Goal: Find specific page/section: Locate a particular part of the current website

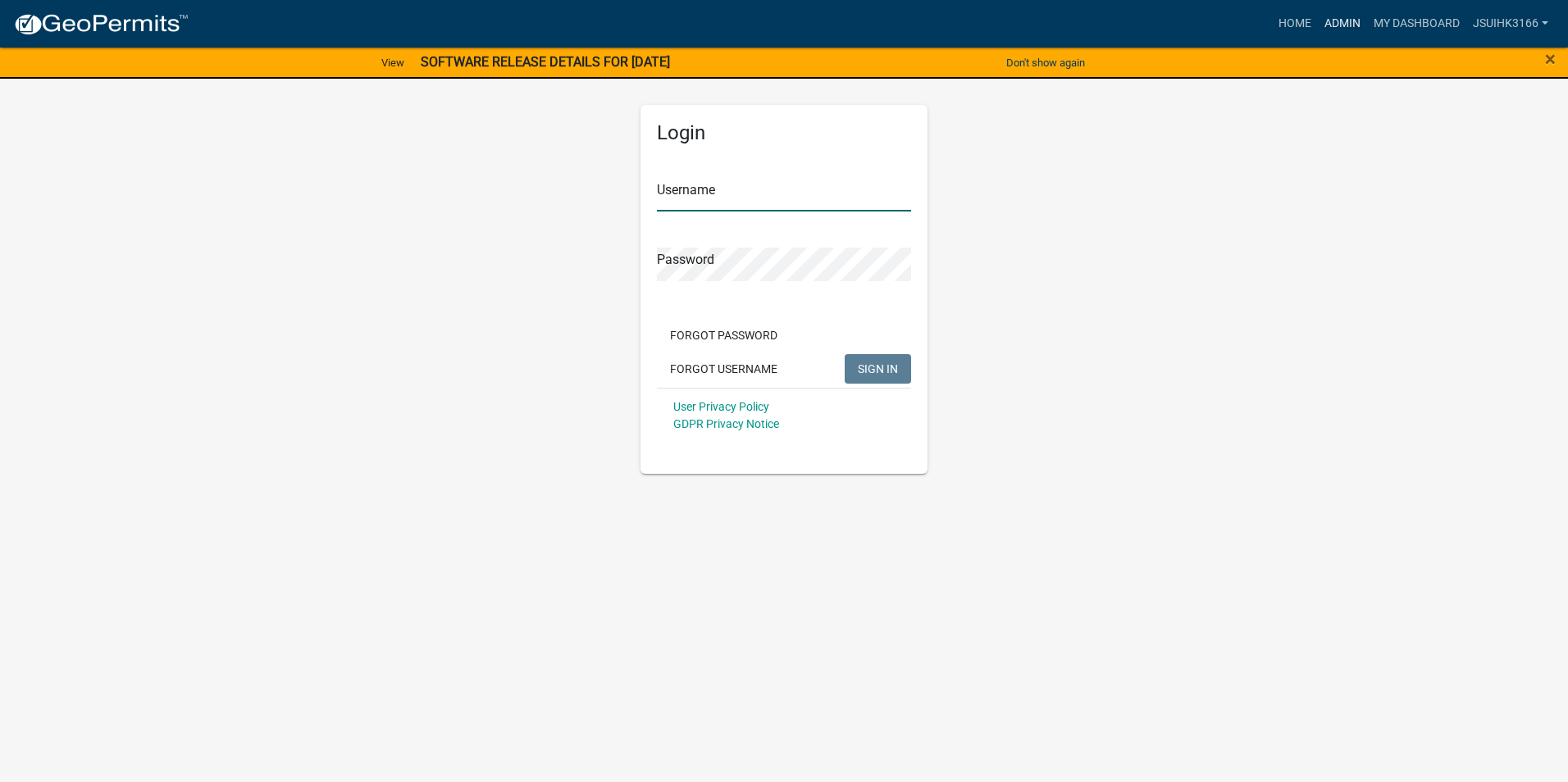
type input "Jsuihk3166"
click at [1336, 25] on link "Admin" at bounding box center [1343, 24] width 49 height 31
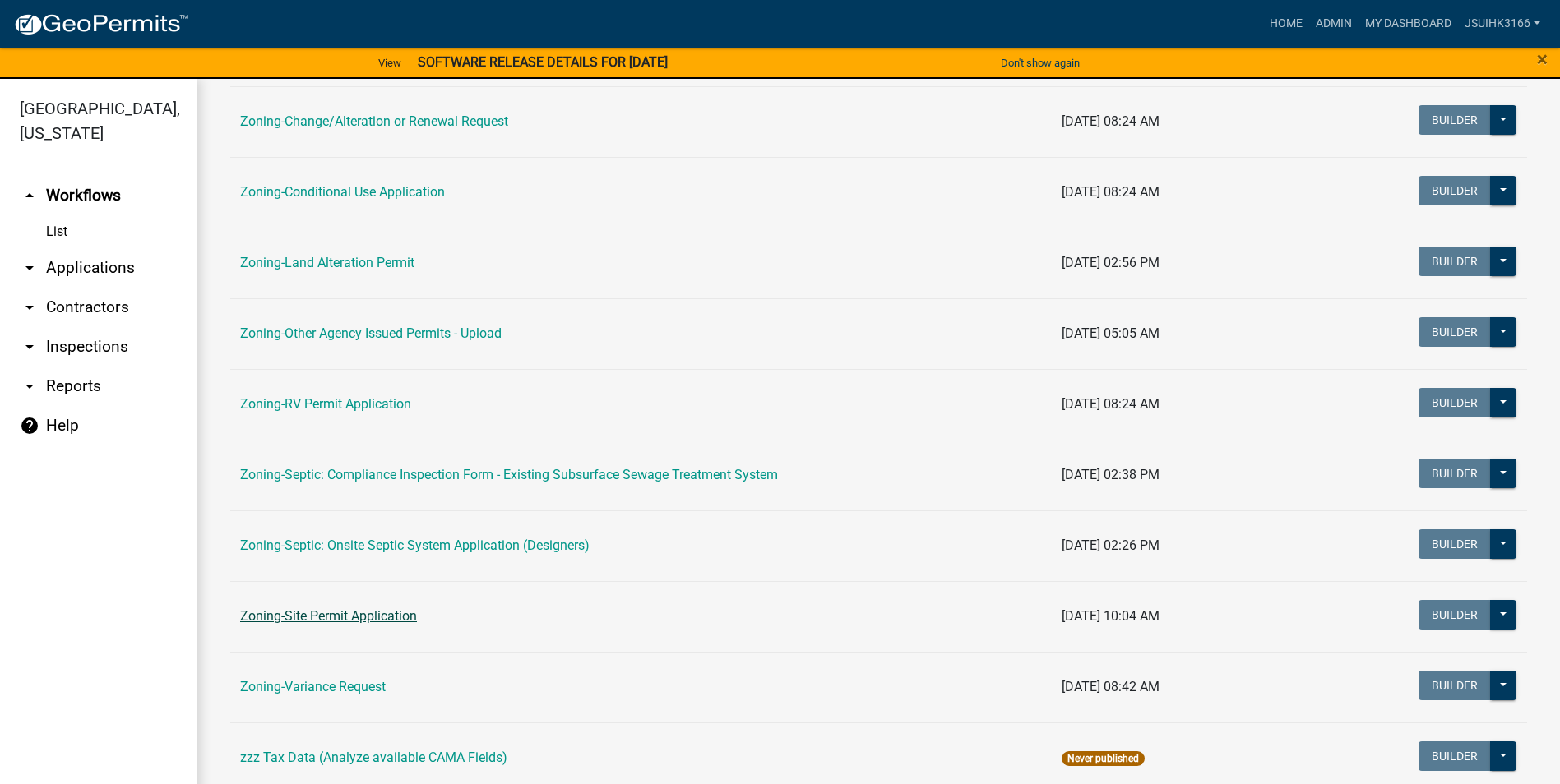
scroll to position [477, 0]
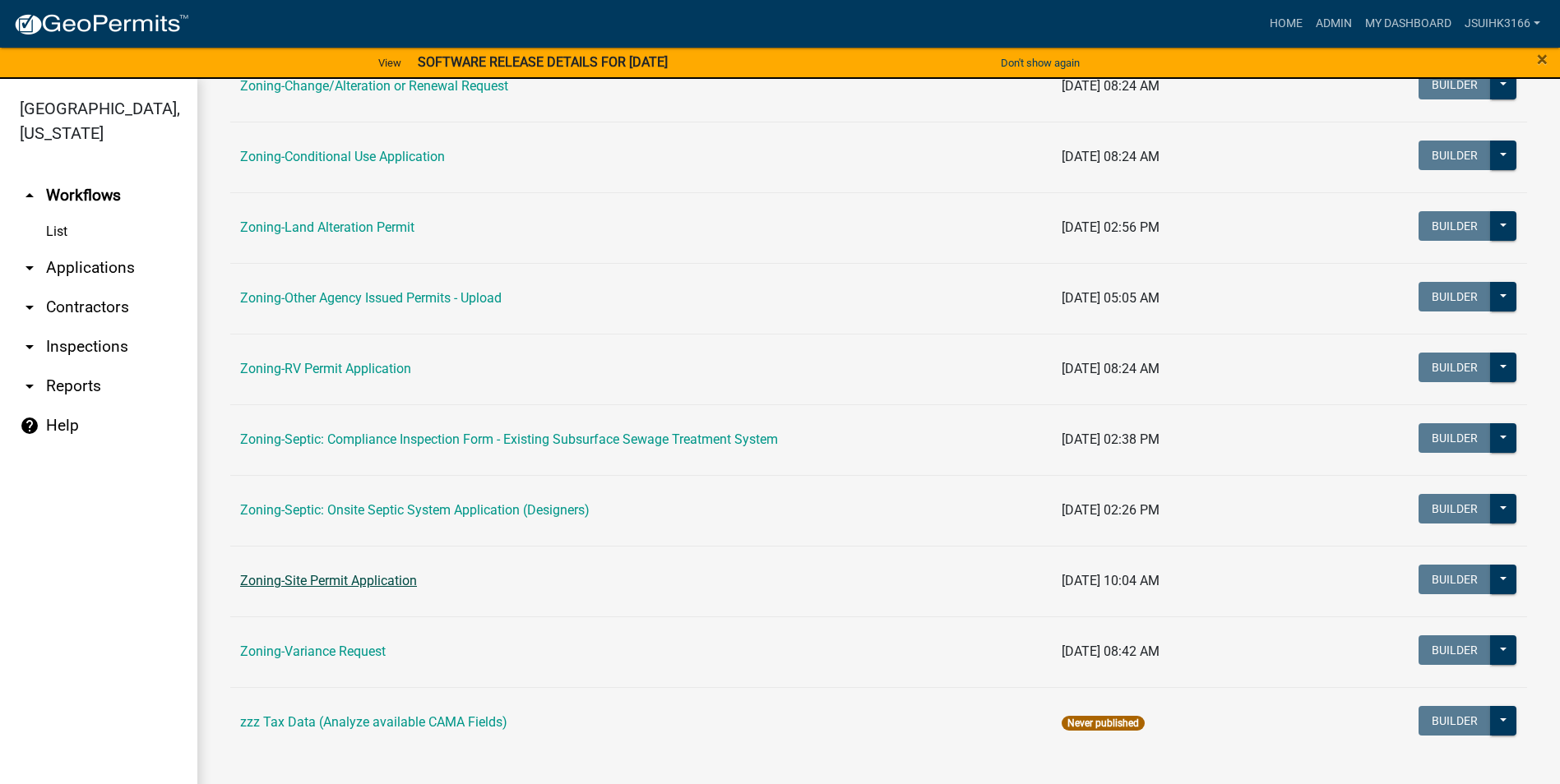
click at [332, 581] on link "Zoning-Site Permit Application" at bounding box center [328, 581] width 177 height 16
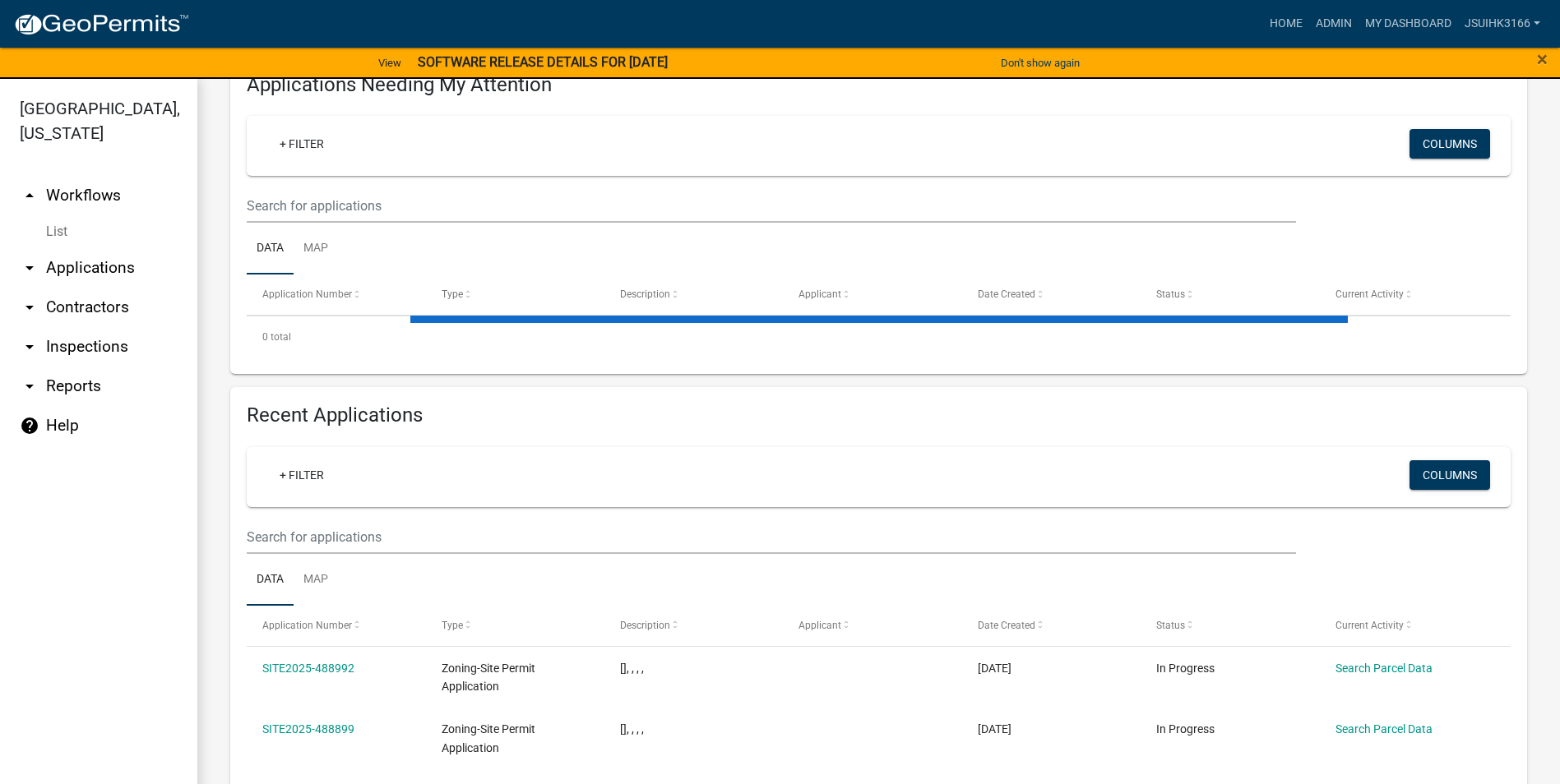
scroll to position [329, 0]
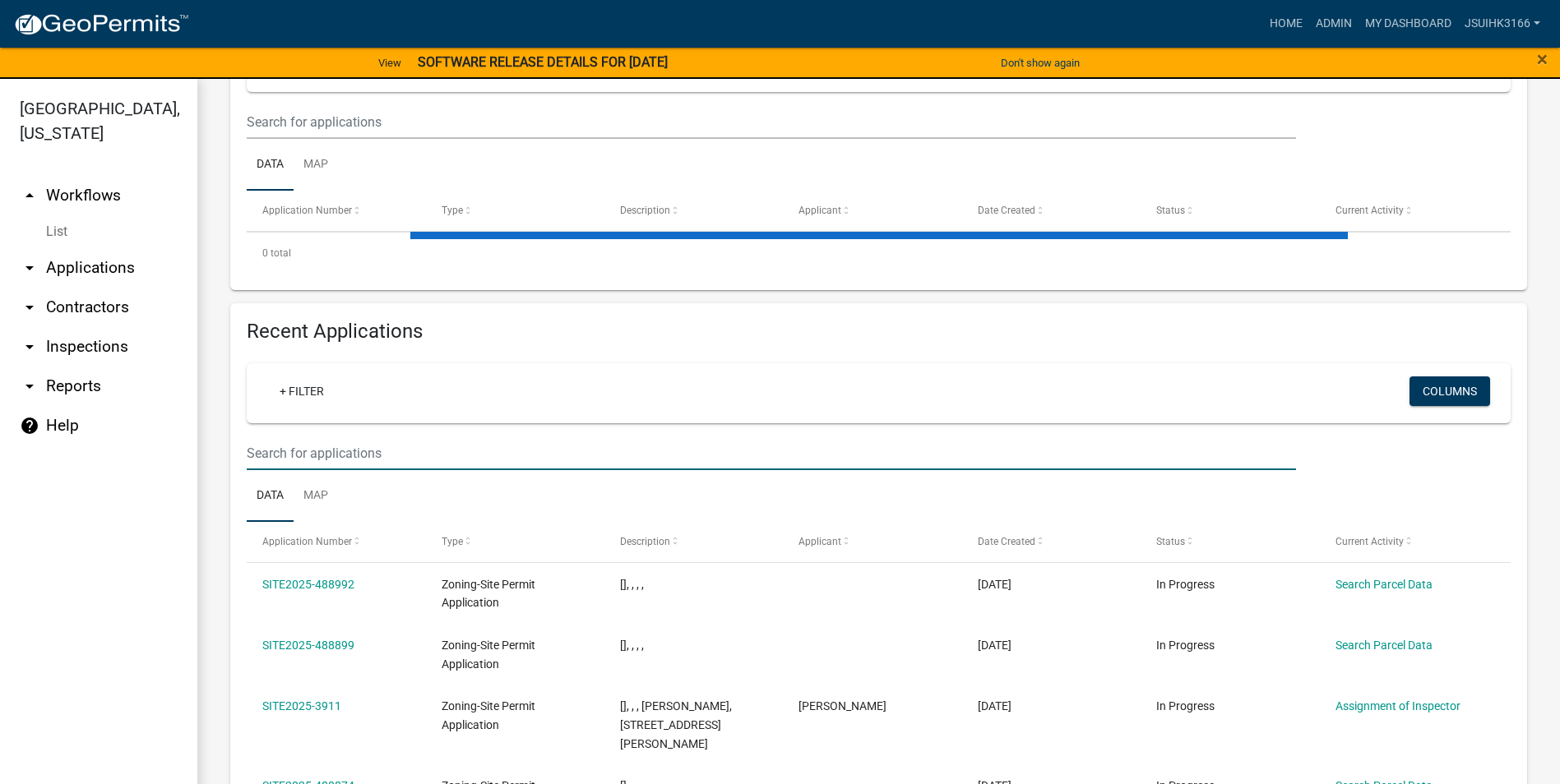
click at [327, 461] on input "text" at bounding box center [771, 454] width 1049 height 34
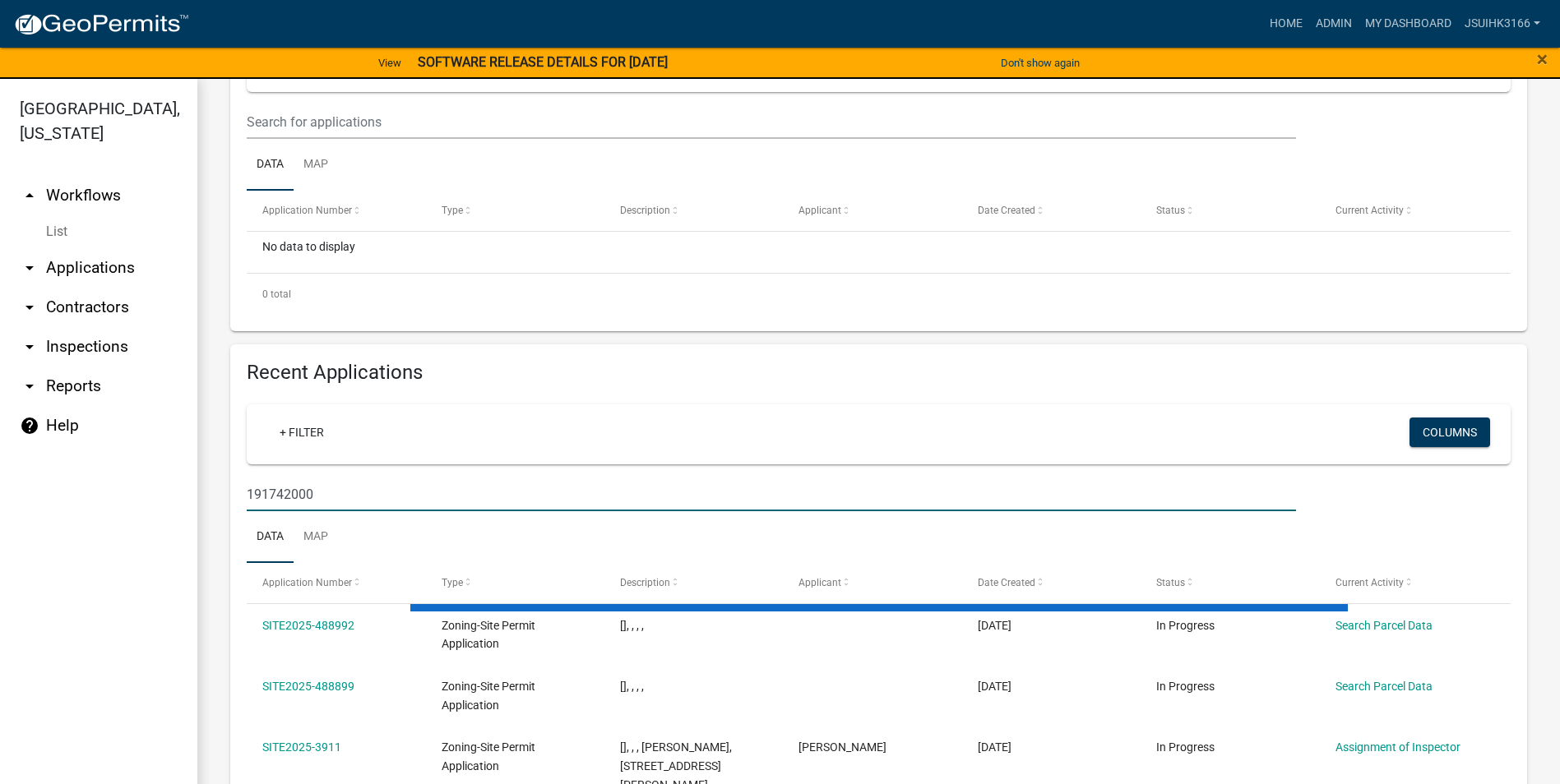
type input "191742000"
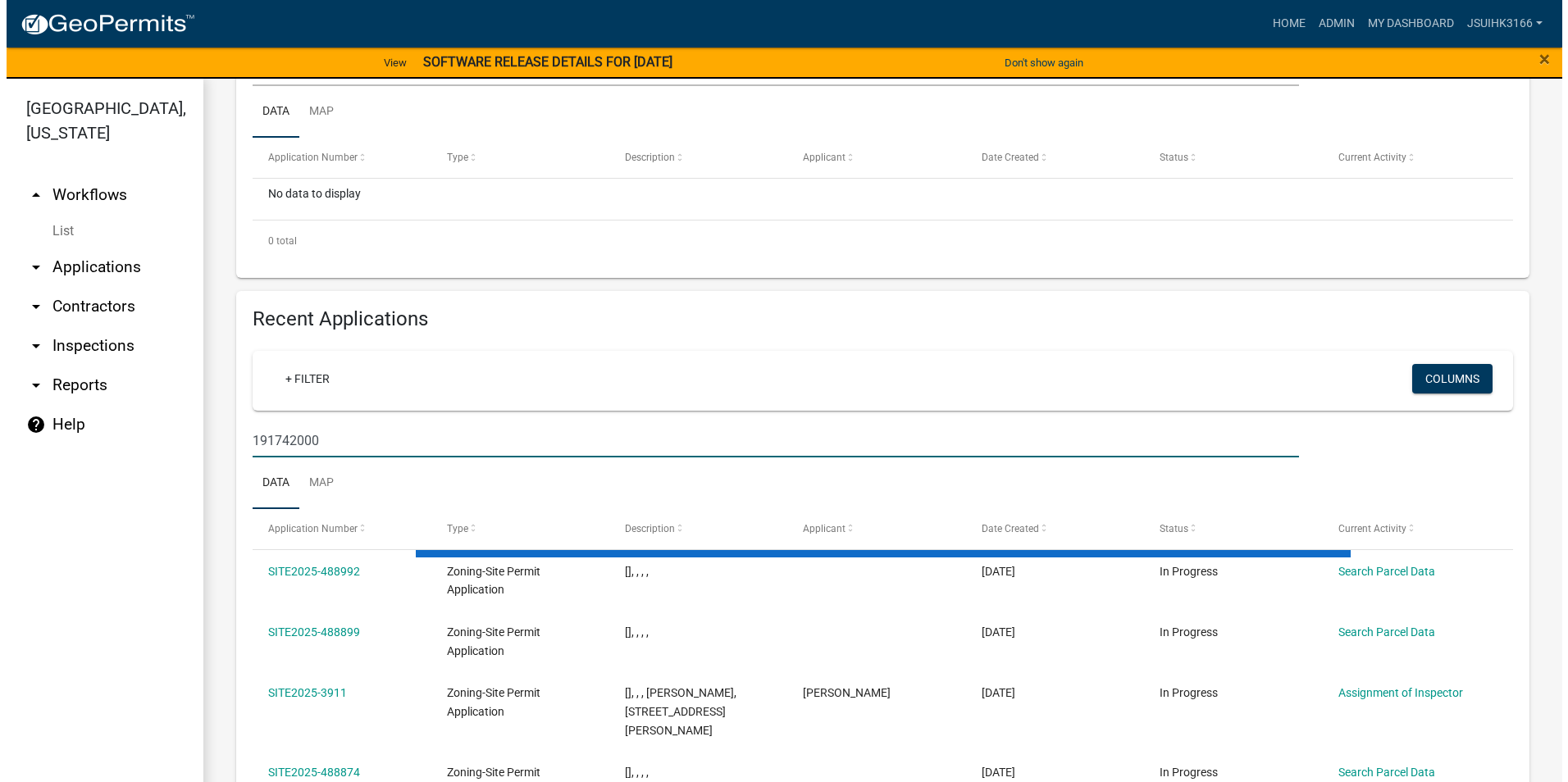
scroll to position [410, 0]
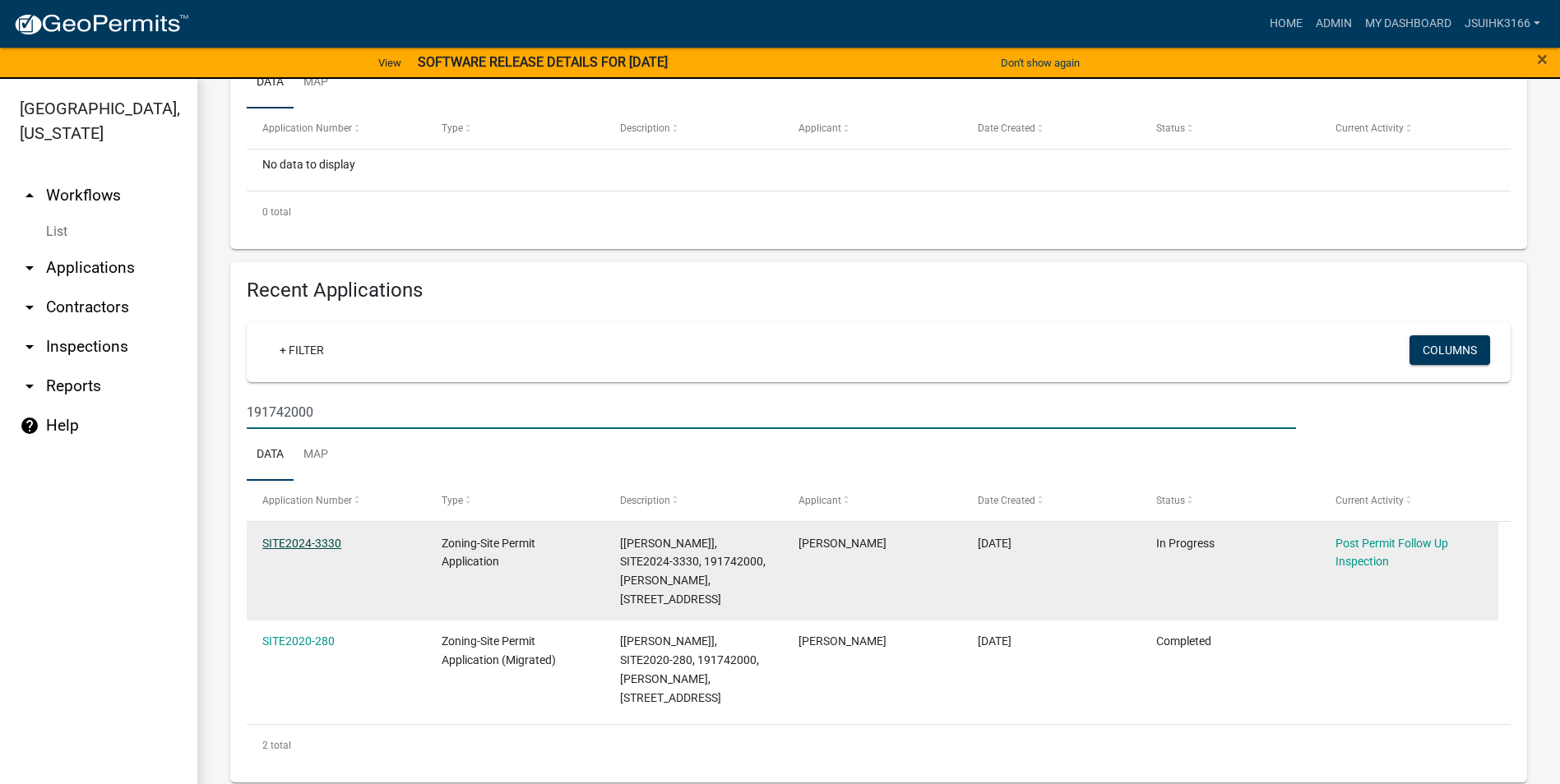
click at [285, 542] on link "SITE2024-3330" at bounding box center [301, 544] width 79 height 13
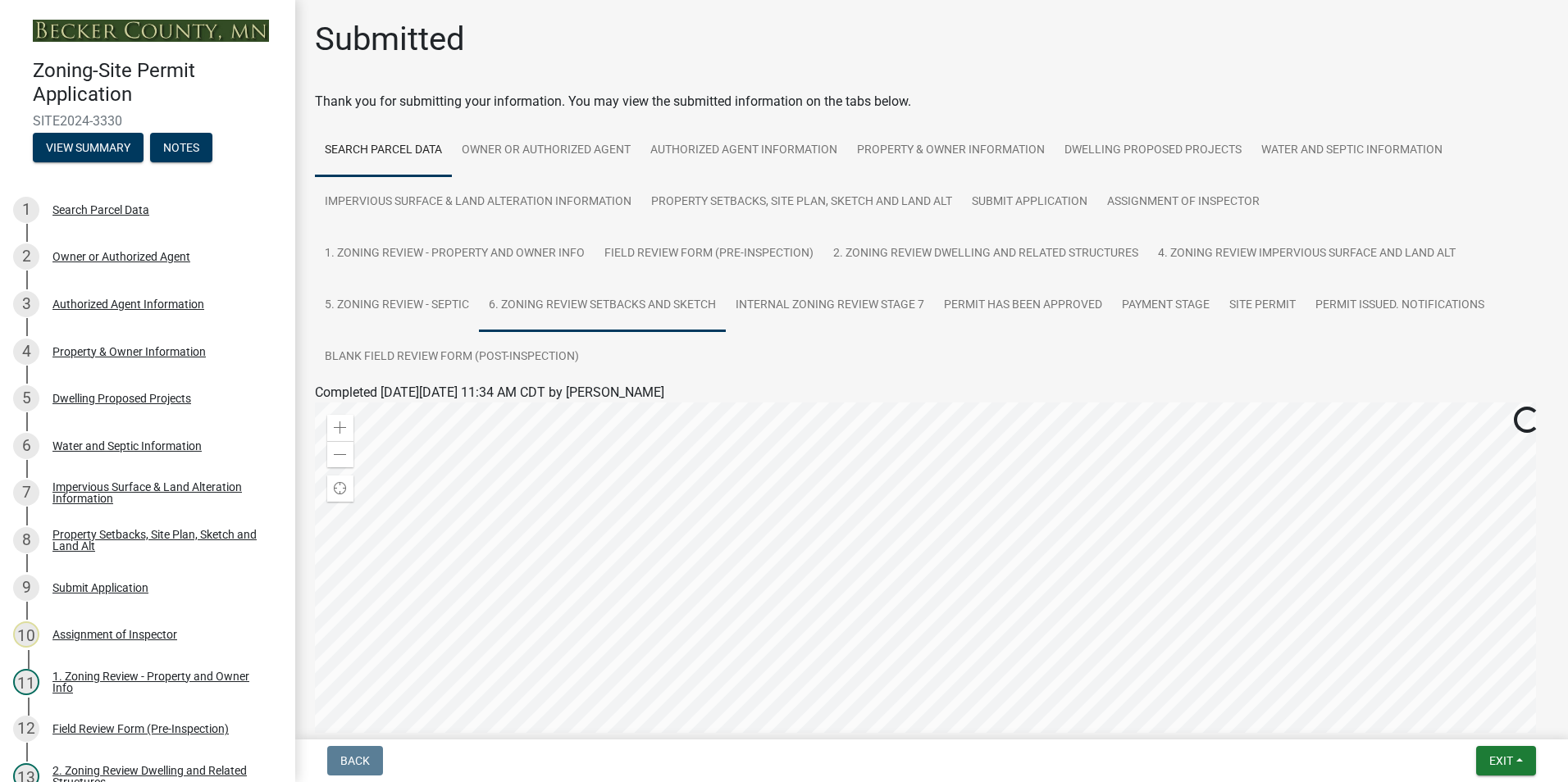
click at [555, 305] on link "6. Zoning Review Setbacks and Sketch" at bounding box center [603, 306] width 247 height 53
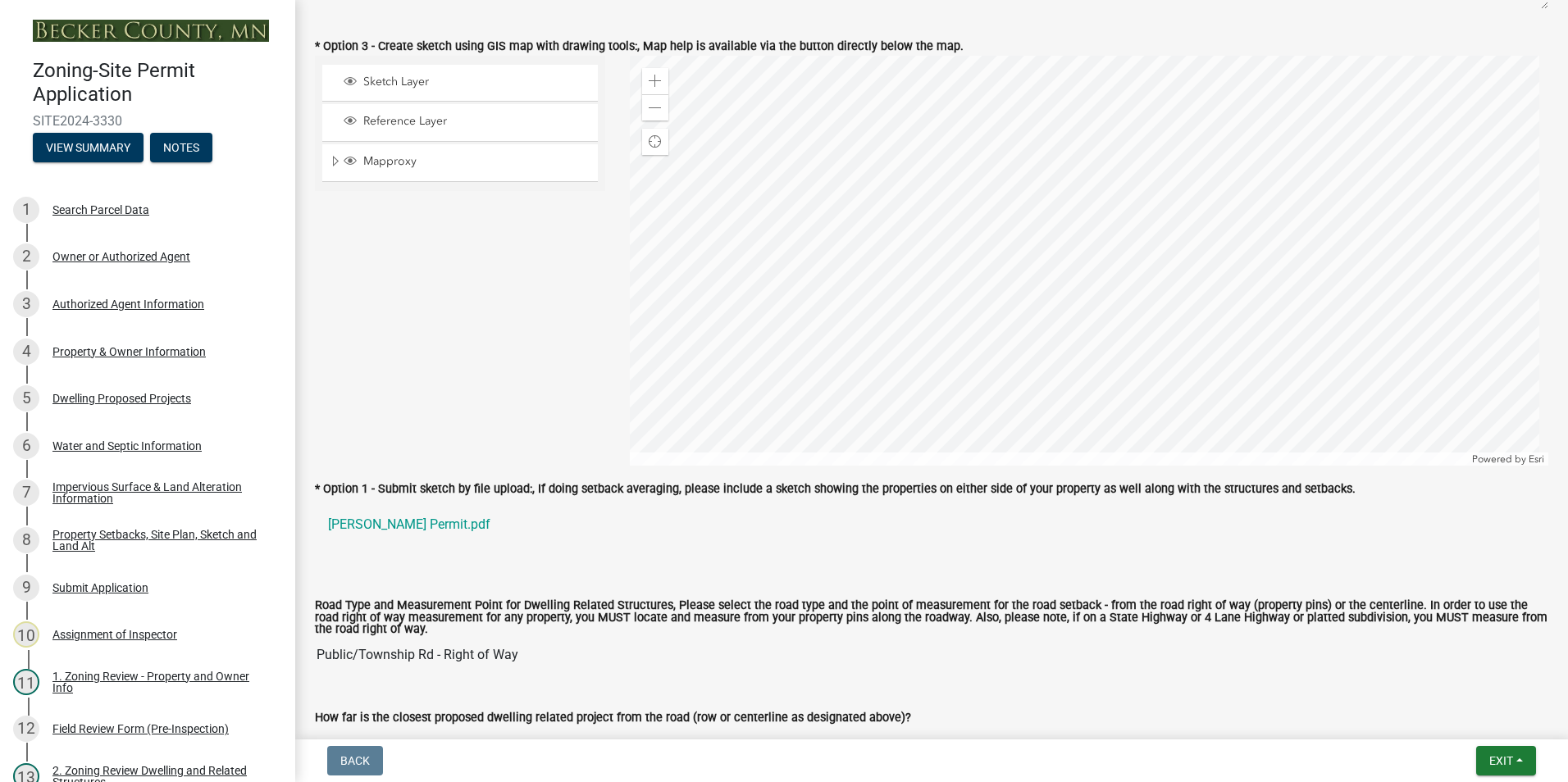
scroll to position [1230, 0]
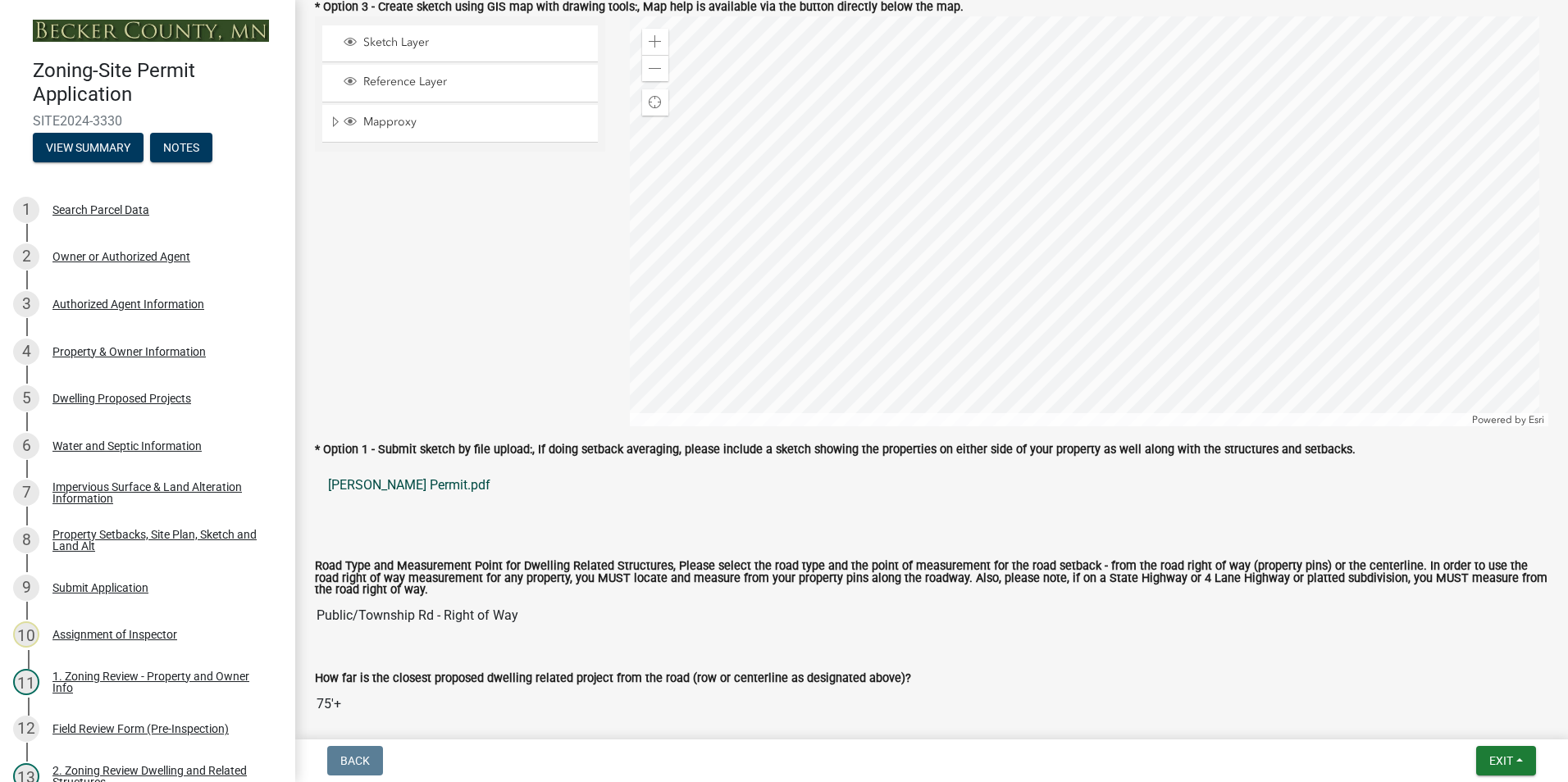
click at [382, 487] on link "[PERSON_NAME] Permit.pdf" at bounding box center [932, 486] width 1234 height 40
